Goal: Task Accomplishment & Management: Manage account settings

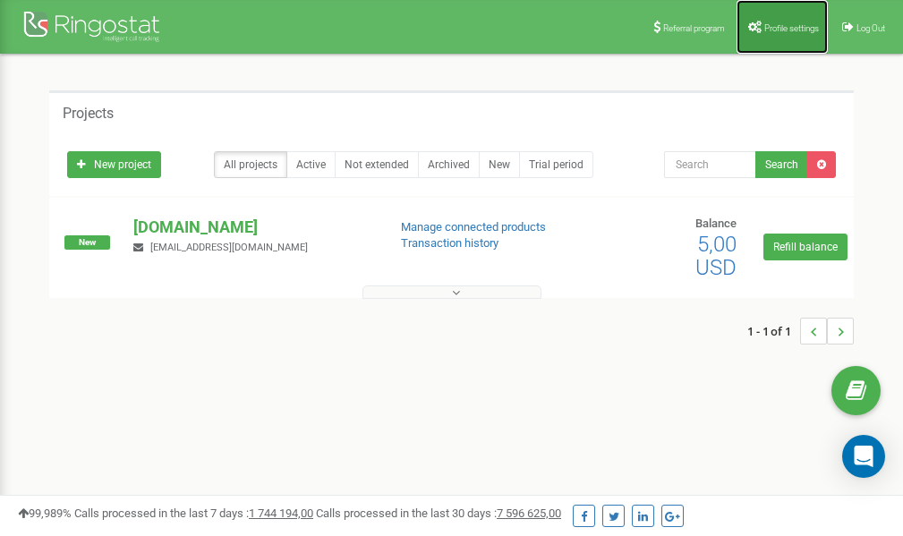
click at [790, 30] on span "Profile settings" at bounding box center [791, 28] width 55 height 10
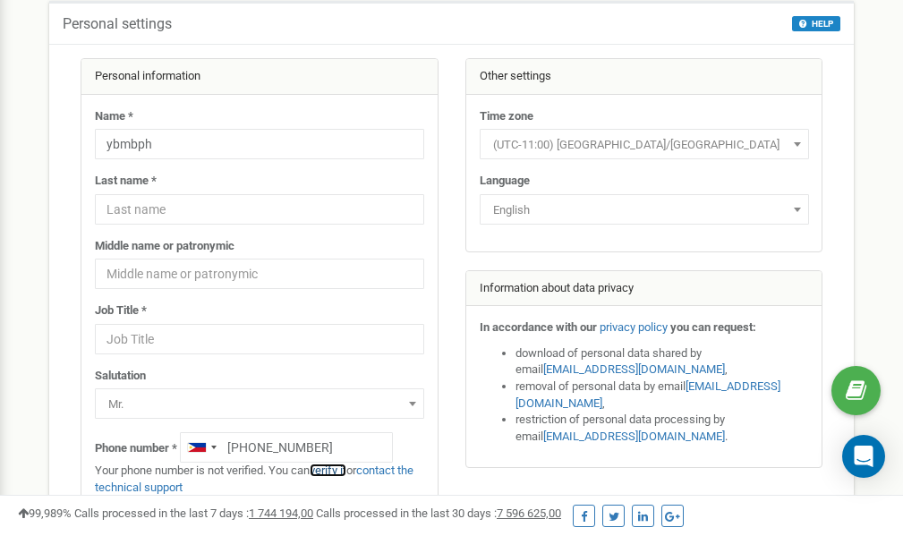
click at [340, 470] on link "verify it" at bounding box center [328, 469] width 37 height 13
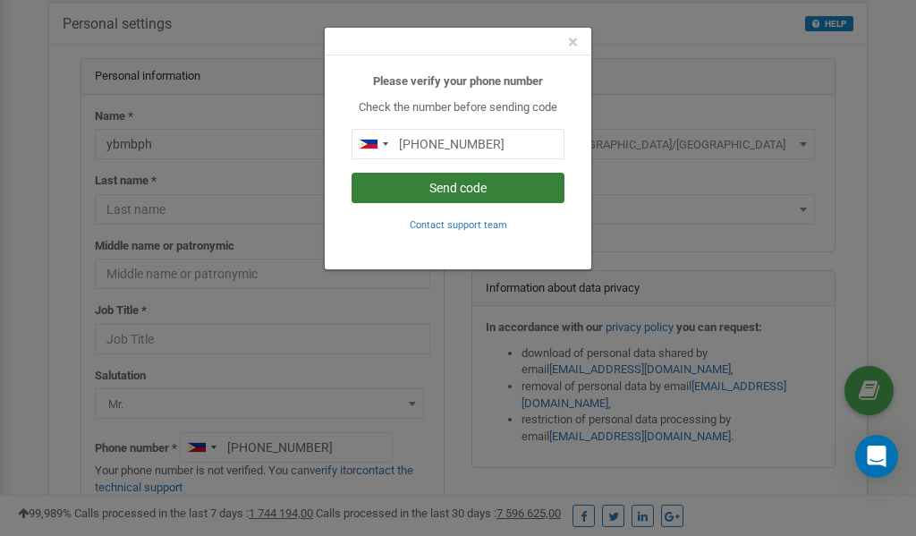
click at [467, 186] on button "Send code" at bounding box center [458, 188] width 213 height 30
